Goal: Information Seeking & Learning: Learn about a topic

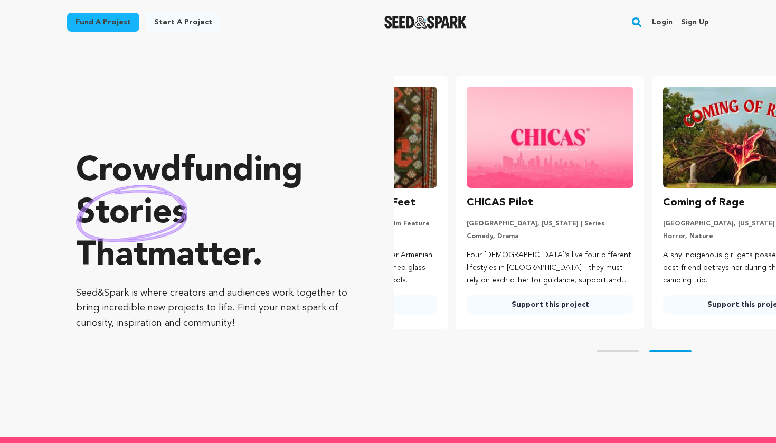
scroll to position [0, 205]
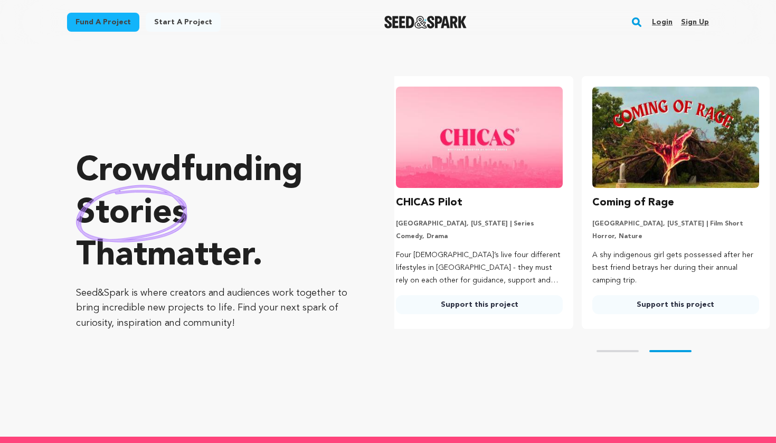
click at [637, 23] on rect "button" at bounding box center [636, 22] width 13 height 13
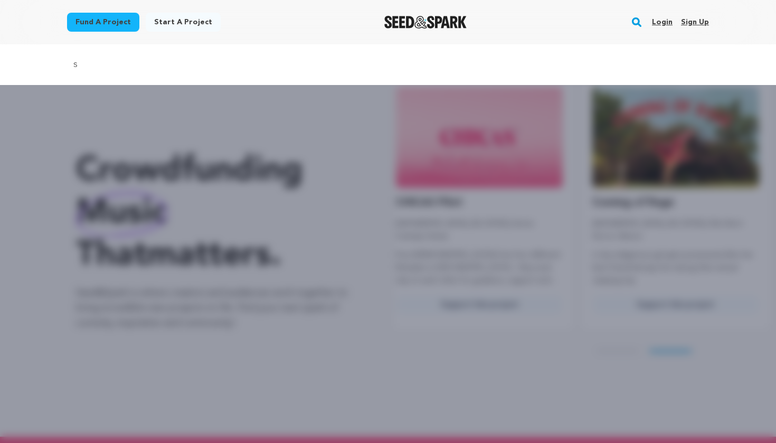
type input "standing up against the sky"
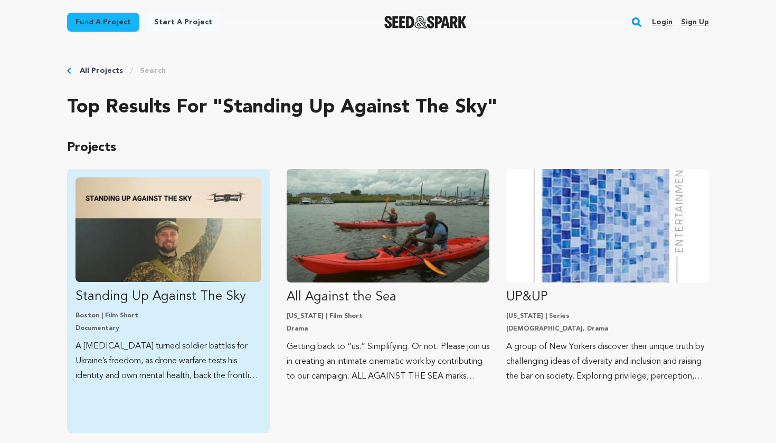
click at [180, 243] on img "Fund Standing Up Against The Sky" at bounding box center [168, 229] width 186 height 104
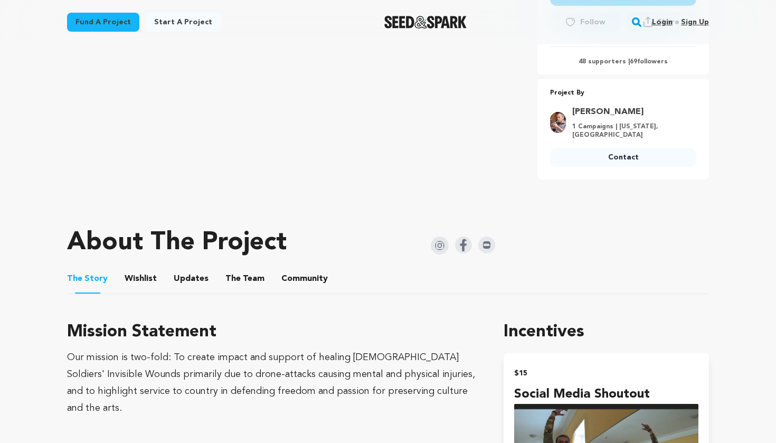
scroll to position [373, 0]
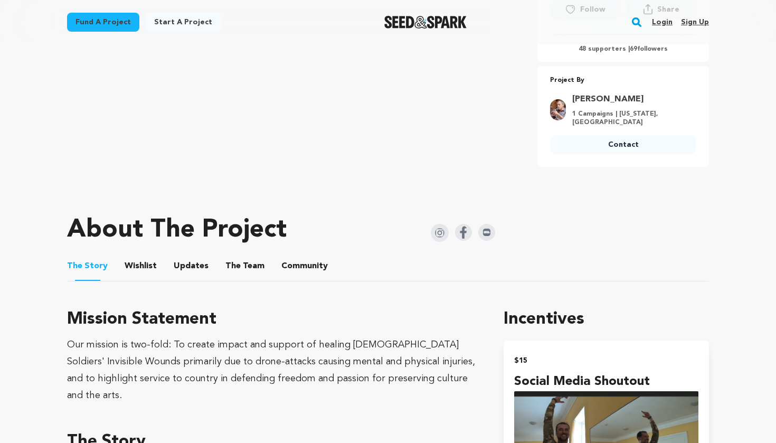
click at [292, 266] on button "Community" at bounding box center [304, 267] width 25 height 25
